Goal: Task Accomplishment & Management: Use online tool/utility

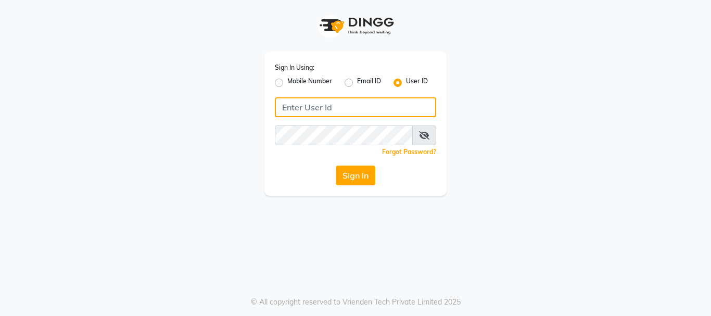
type input "9949972973"
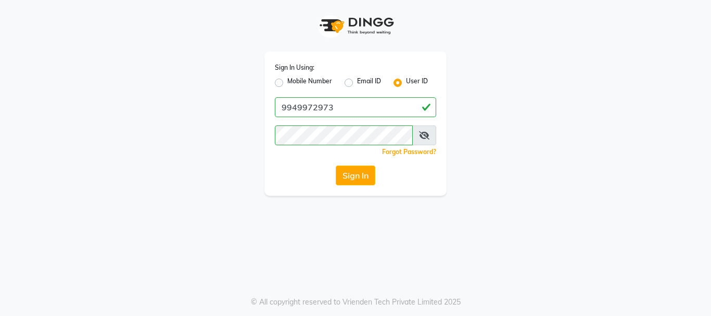
click at [287, 84] on label "Mobile Number" at bounding box center [309, 83] width 45 height 12
click at [287, 83] on input "Mobile Number" at bounding box center [290, 80] width 7 height 7
radio input "true"
radio input "false"
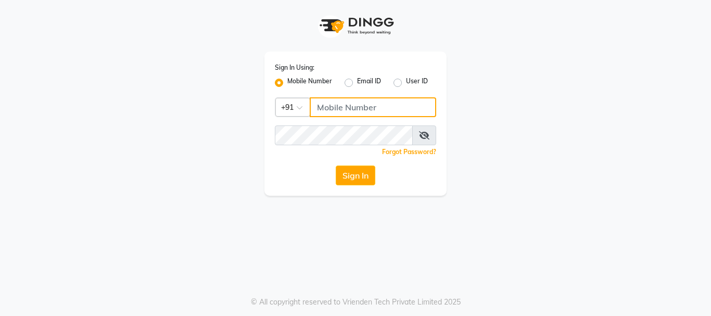
click at [356, 110] on input "Username" at bounding box center [373, 107] width 127 height 20
type input "9949972973"
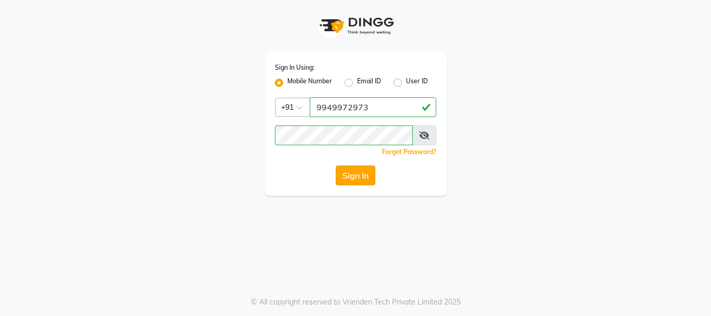
click at [368, 175] on button "Sign In" at bounding box center [356, 176] width 40 height 20
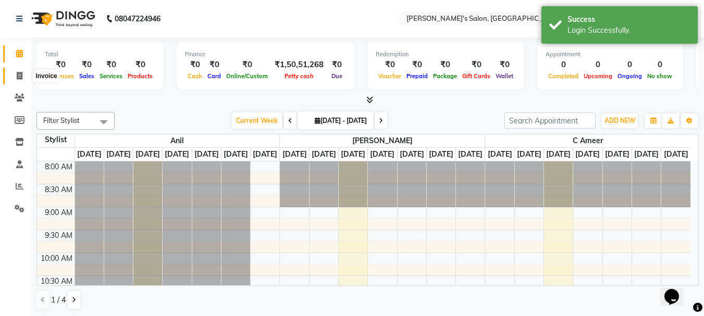
click at [20, 75] on icon at bounding box center [20, 76] width 6 height 8
select select "service"
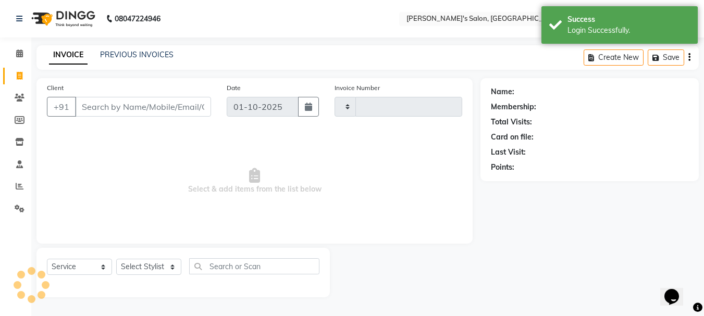
type input "2395"
select select "3810"
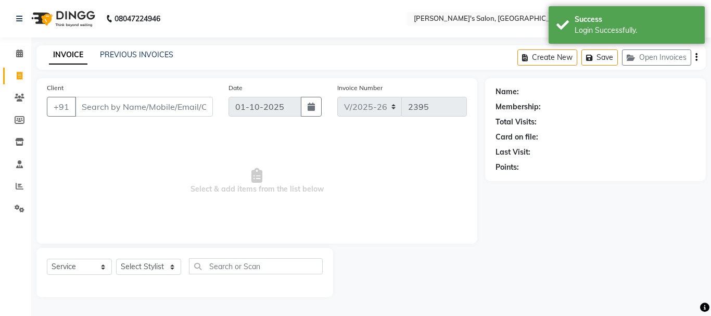
click at [135, 110] on input "Client" at bounding box center [144, 107] width 138 height 20
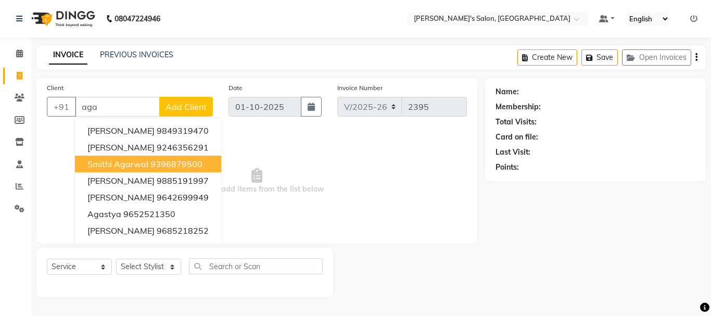
click at [143, 161] on span "smithi agarwal" at bounding box center [117, 164] width 61 height 10
type input "9396879500"
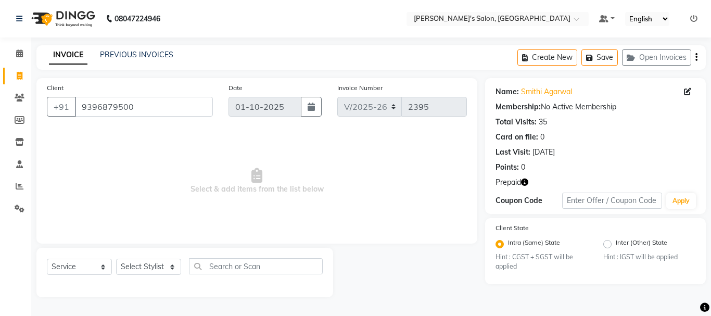
click at [525, 183] on icon "button" at bounding box center [524, 182] width 7 height 7
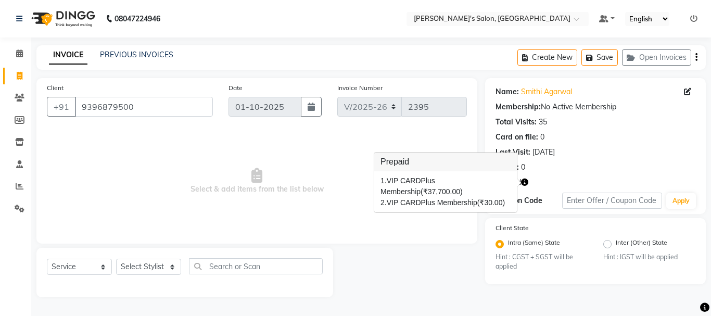
click at [315, 151] on span "Select & add items from the list below" at bounding box center [257, 181] width 420 height 104
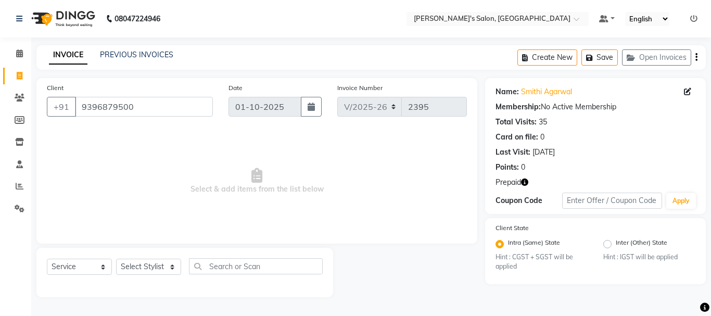
click at [525, 180] on icon "button" at bounding box center [524, 182] width 7 height 7
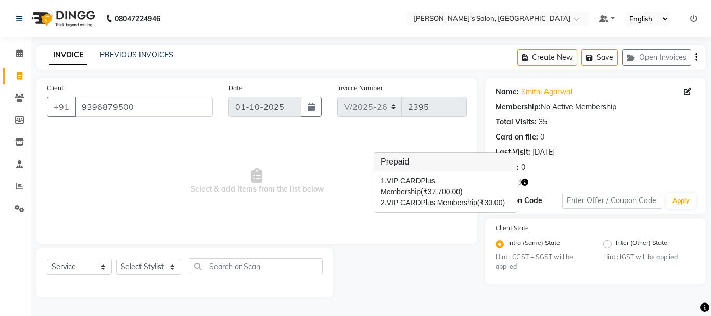
click at [309, 160] on span "Select & add items from the list below" at bounding box center [257, 181] width 420 height 104
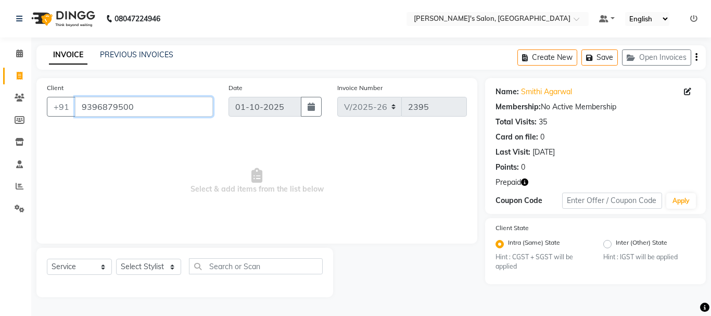
click at [96, 102] on input "9396879500" at bounding box center [144, 107] width 138 height 20
click at [19, 99] on icon at bounding box center [20, 98] width 10 height 8
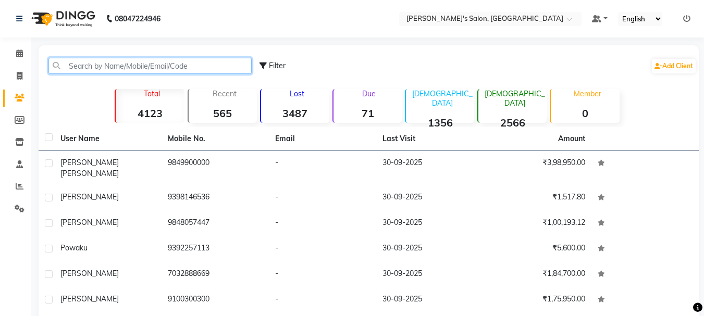
click at [78, 68] on input "text" at bounding box center [149, 66] width 203 height 16
paste input "9396879500"
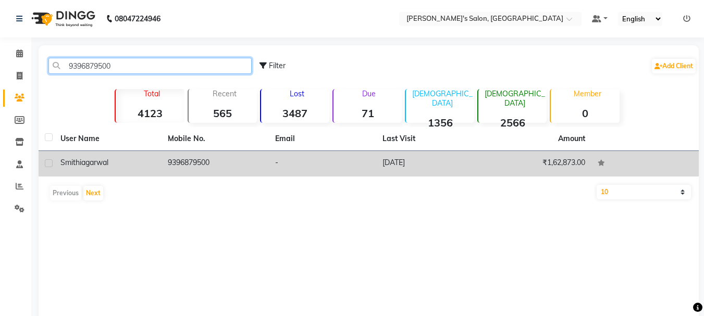
type input "9396879500"
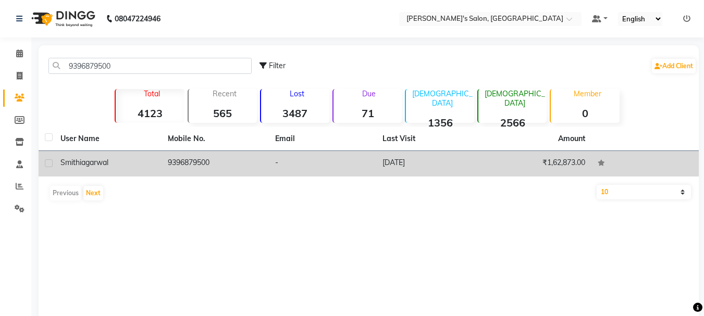
click at [139, 162] on div "smithi agarwal" at bounding box center [107, 162] width 95 height 11
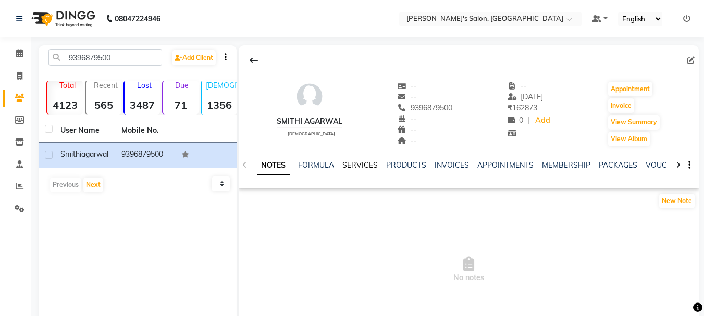
click at [362, 166] on link "SERVICES" at bounding box center [359, 164] width 35 height 9
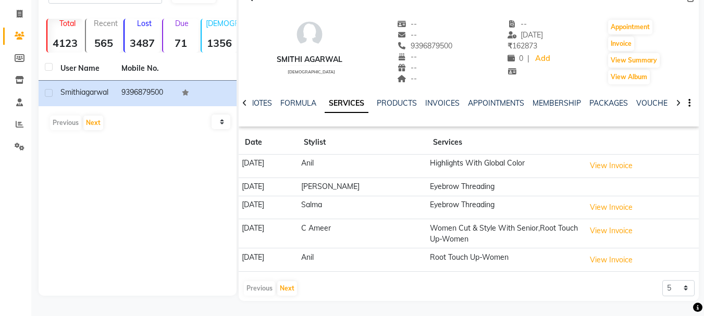
scroll to position [62, 0]
click at [286, 290] on button "Next" at bounding box center [287, 288] width 20 height 15
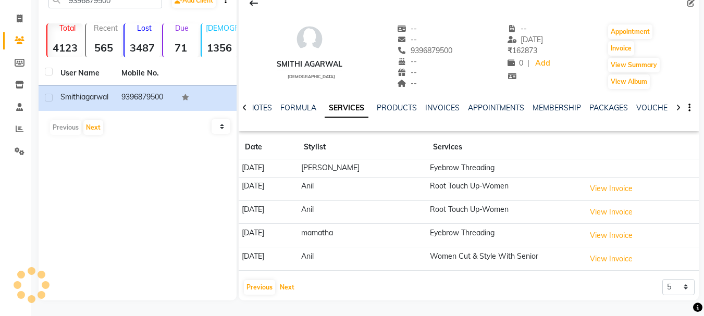
scroll to position [57, 0]
click at [287, 285] on button "Next" at bounding box center [287, 287] width 20 height 15
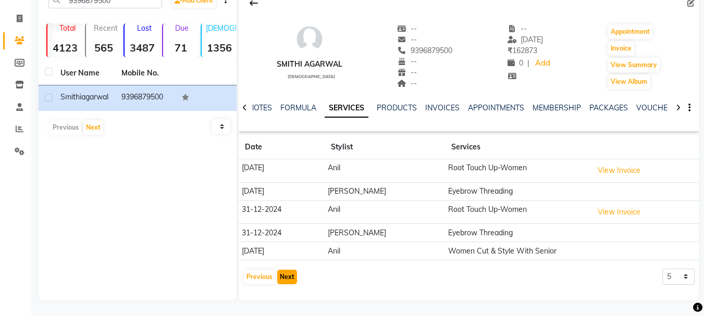
click at [291, 276] on button "Next" at bounding box center [287, 277] width 20 height 15
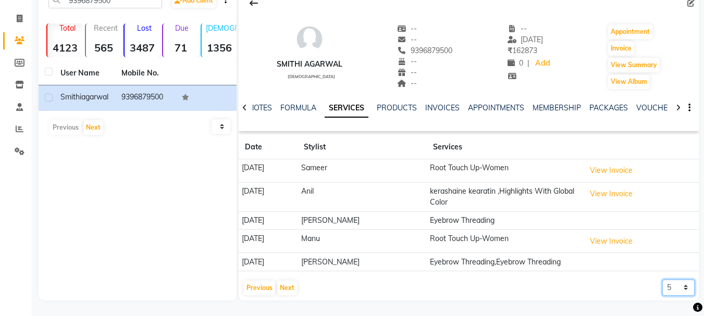
click at [680, 290] on select "5 10 50 100 500" at bounding box center [678, 288] width 32 height 16
click at [662, 280] on select "5 10 50 100 500" at bounding box center [678, 288] width 32 height 16
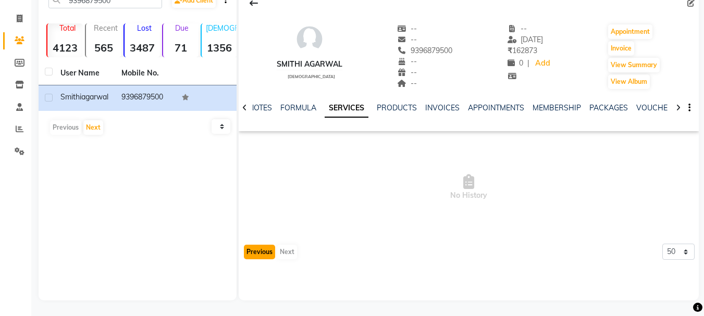
click at [260, 252] on button "Previous" at bounding box center [259, 252] width 31 height 15
click at [676, 255] on select "5 10 50 100 500" at bounding box center [678, 252] width 32 height 16
select select "10"
click at [662, 244] on select "5 10 50 100 500" at bounding box center [678, 252] width 32 height 16
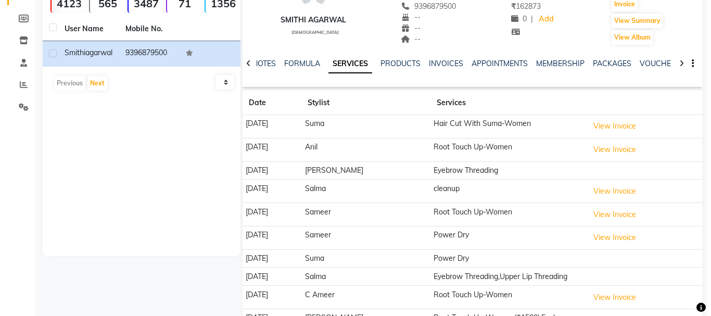
scroll to position [169, 0]
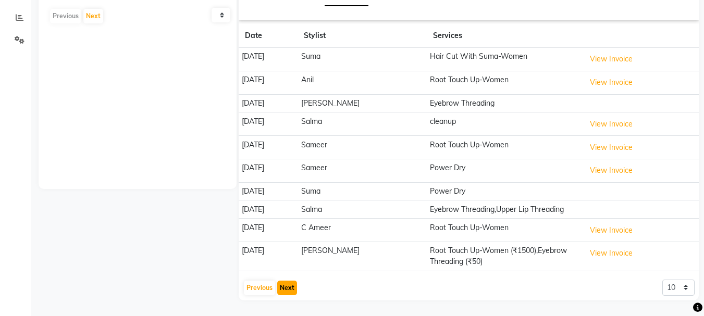
click at [284, 286] on button "Next" at bounding box center [287, 288] width 20 height 15
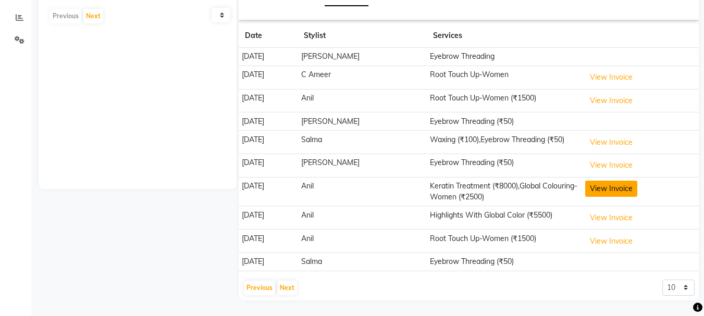
click at [615, 191] on button "View Invoice" at bounding box center [611, 189] width 52 height 16
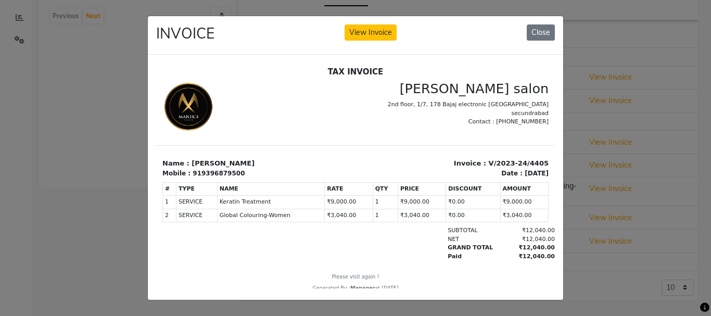
scroll to position [0, 0]
click at [537, 31] on button "Close" at bounding box center [541, 32] width 28 height 16
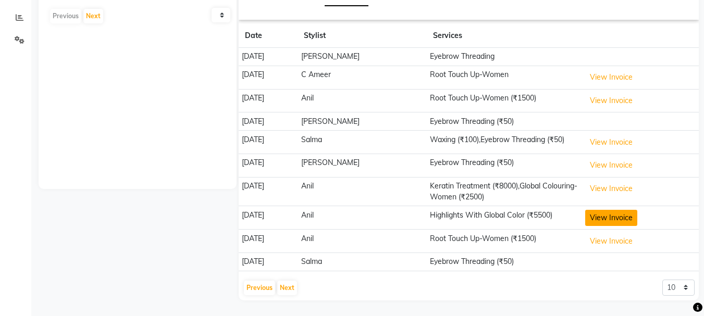
click at [597, 219] on button "View Invoice" at bounding box center [611, 218] width 52 height 16
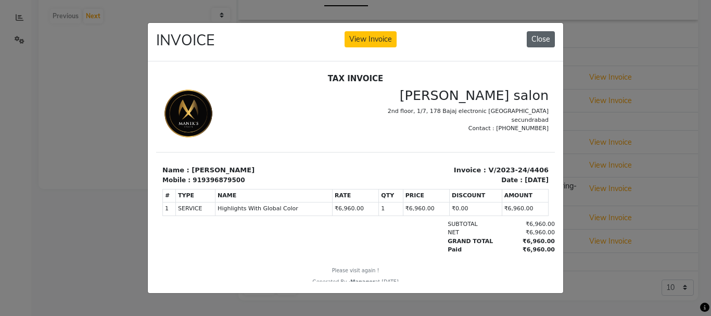
click at [537, 33] on button "Close" at bounding box center [541, 39] width 28 height 16
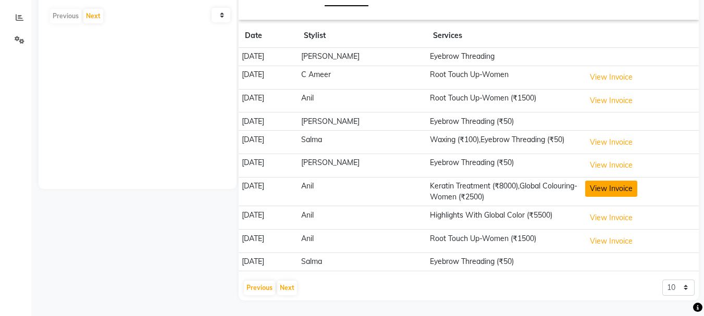
click at [604, 184] on button "View Invoice" at bounding box center [611, 189] width 52 height 16
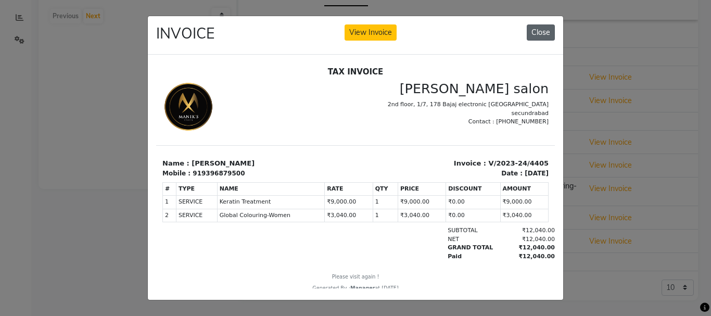
click at [546, 33] on button "Close" at bounding box center [541, 32] width 28 height 16
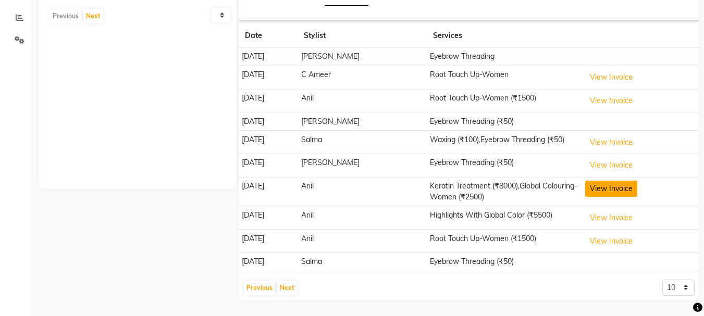
click at [623, 190] on button "View Invoice" at bounding box center [611, 189] width 52 height 16
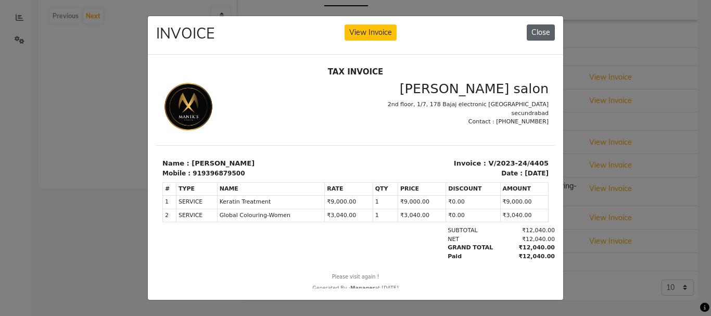
click at [540, 33] on button "Close" at bounding box center [541, 32] width 28 height 16
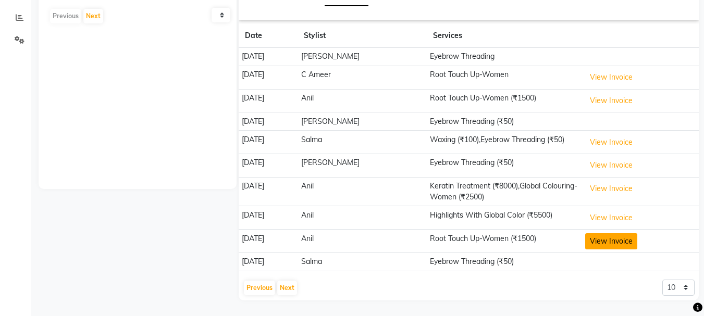
click at [619, 240] on button "View Invoice" at bounding box center [611, 241] width 52 height 16
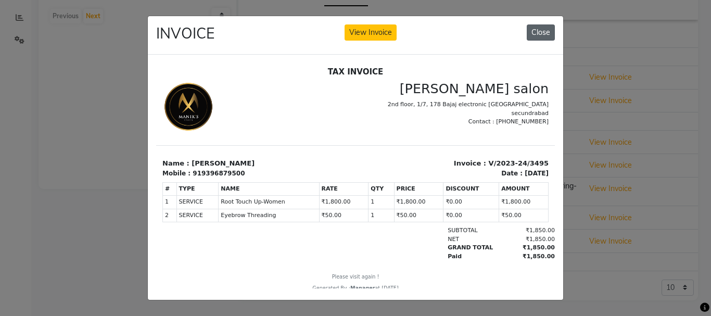
click at [544, 32] on button "Close" at bounding box center [541, 32] width 28 height 16
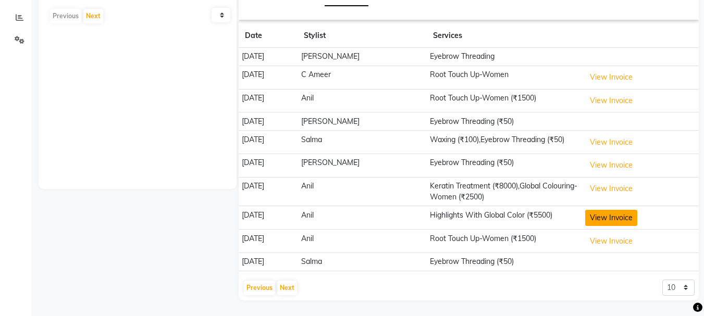
click at [621, 214] on button "View Invoice" at bounding box center [611, 218] width 52 height 16
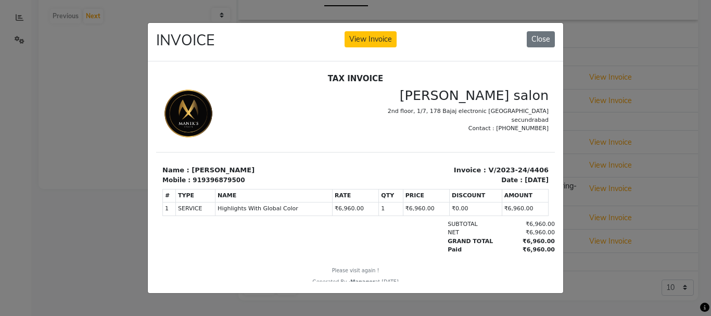
click at [540, 31] on button "Close" at bounding box center [541, 39] width 28 height 16
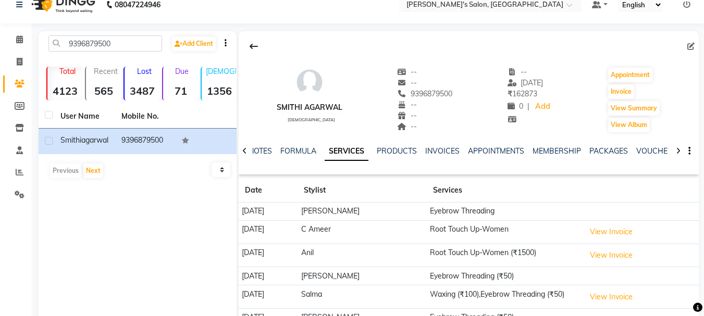
scroll to position [12, 0]
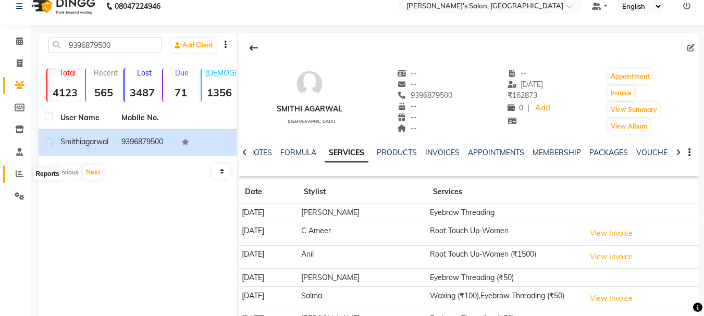
click at [18, 173] on icon at bounding box center [20, 174] width 8 height 8
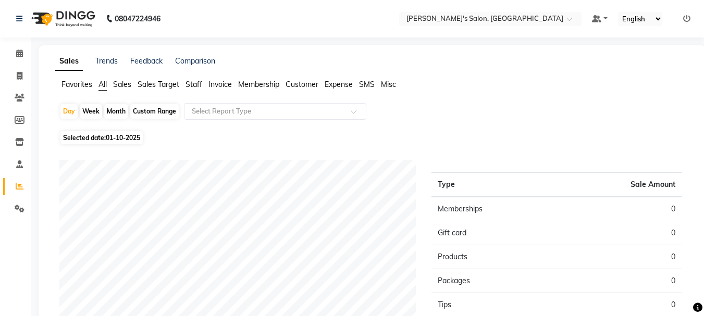
click at [198, 86] on span "Staff" at bounding box center [193, 84] width 17 height 9
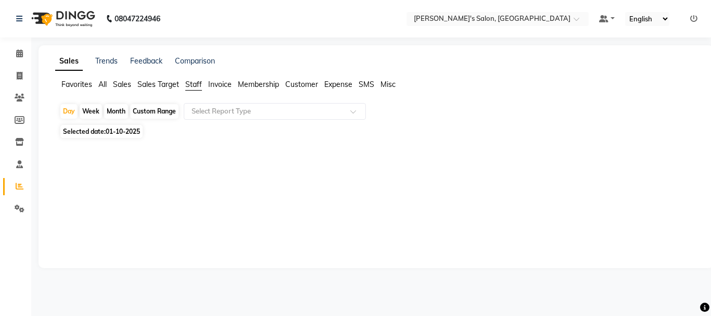
click at [119, 111] on div "Month" at bounding box center [116, 111] width 24 height 15
select select "10"
select select "2025"
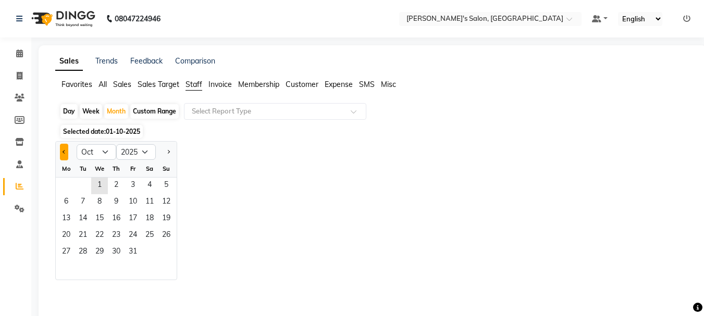
click at [63, 152] on span "Previous month" at bounding box center [64, 152] width 4 height 4
select select "9"
click at [64, 184] on span "1" at bounding box center [66, 186] width 17 height 17
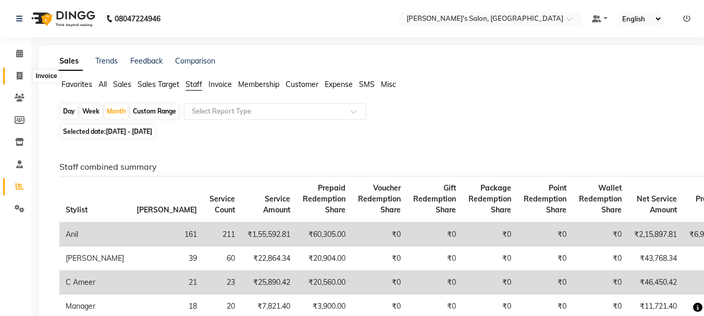
click at [21, 74] on icon at bounding box center [20, 76] width 6 height 8
select select "service"
